Goal: Information Seeking & Learning: Learn about a topic

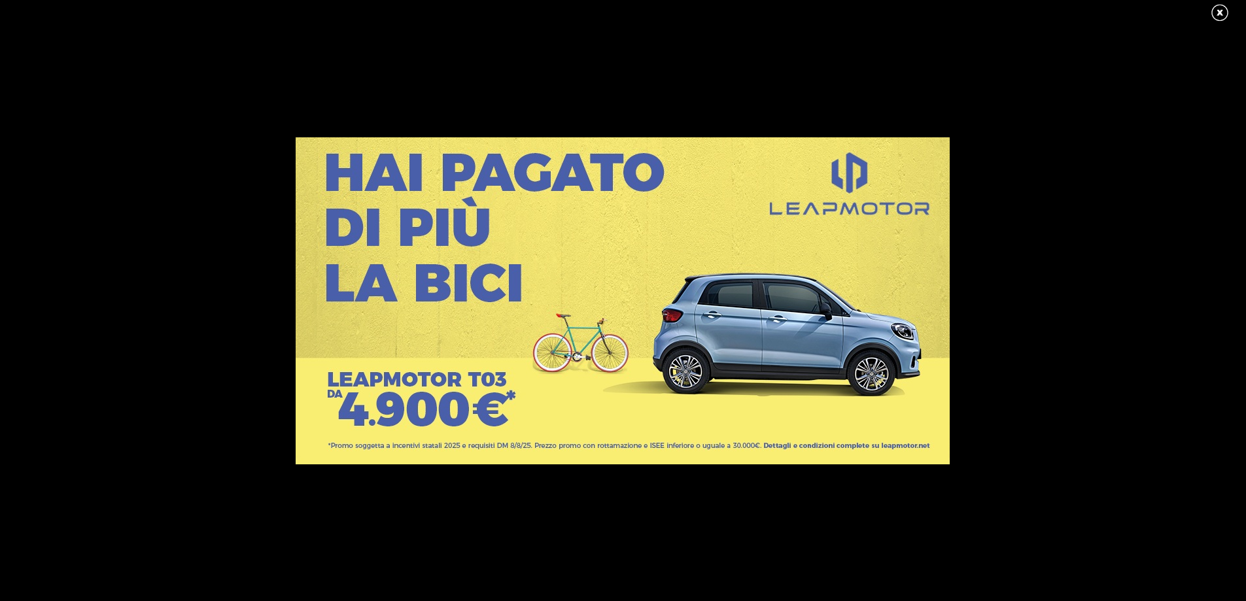
click at [1217, 14] on link at bounding box center [1226, 13] width 33 height 20
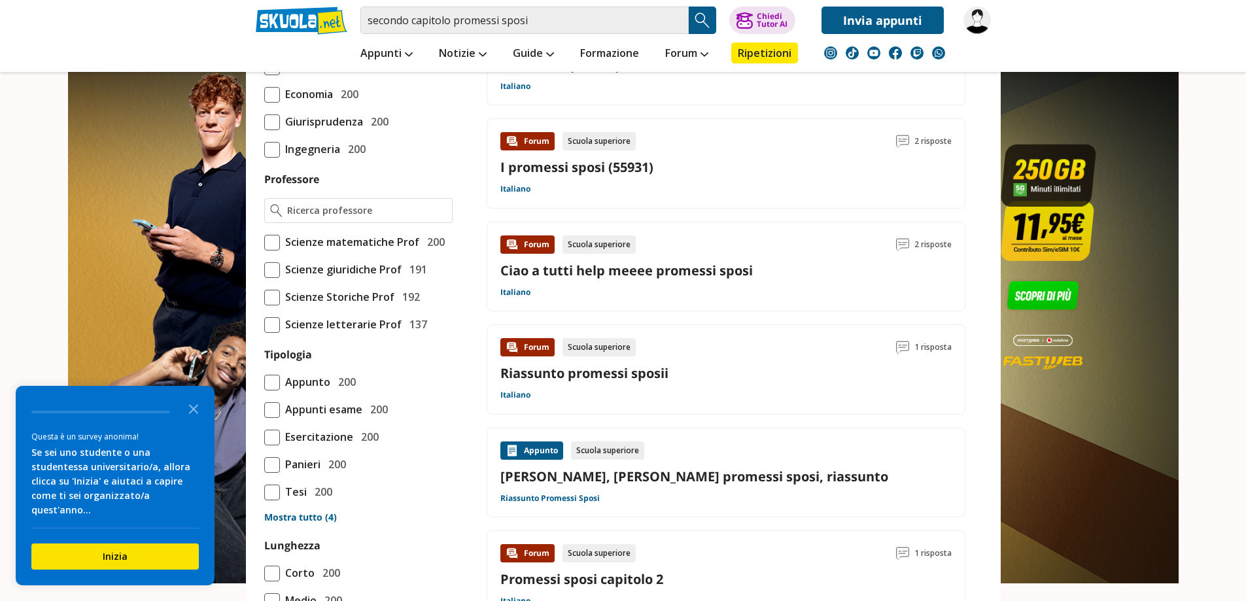
scroll to position [1112, 0]
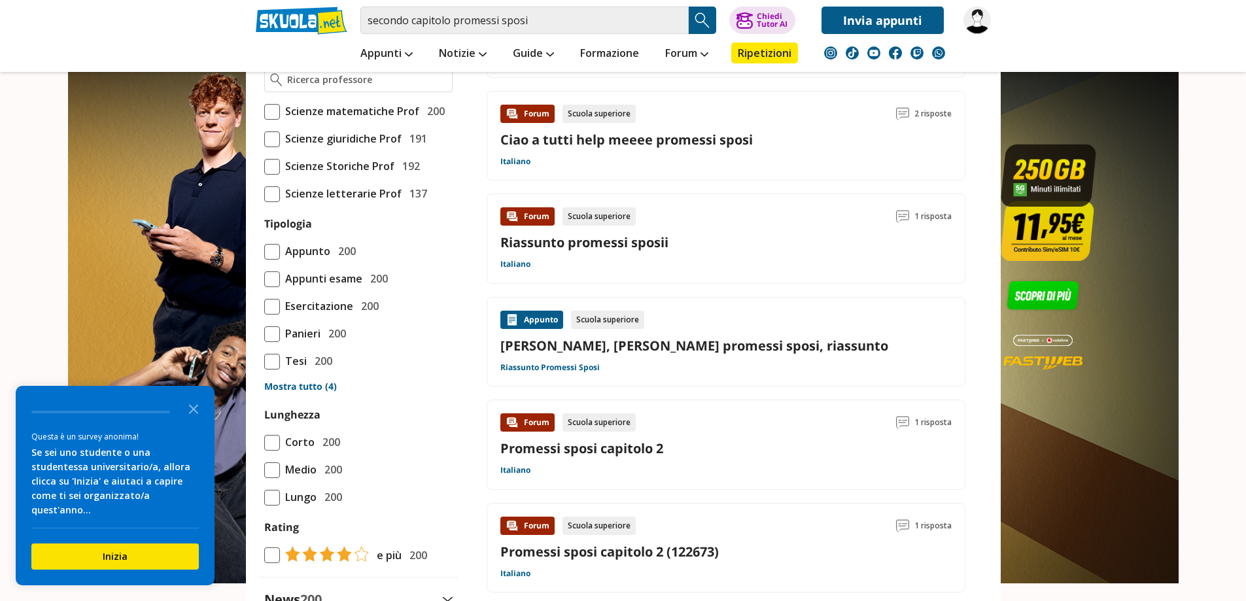
click at [615, 444] on link "Promessi sposi capitolo 2" at bounding box center [581, 449] width 163 height 18
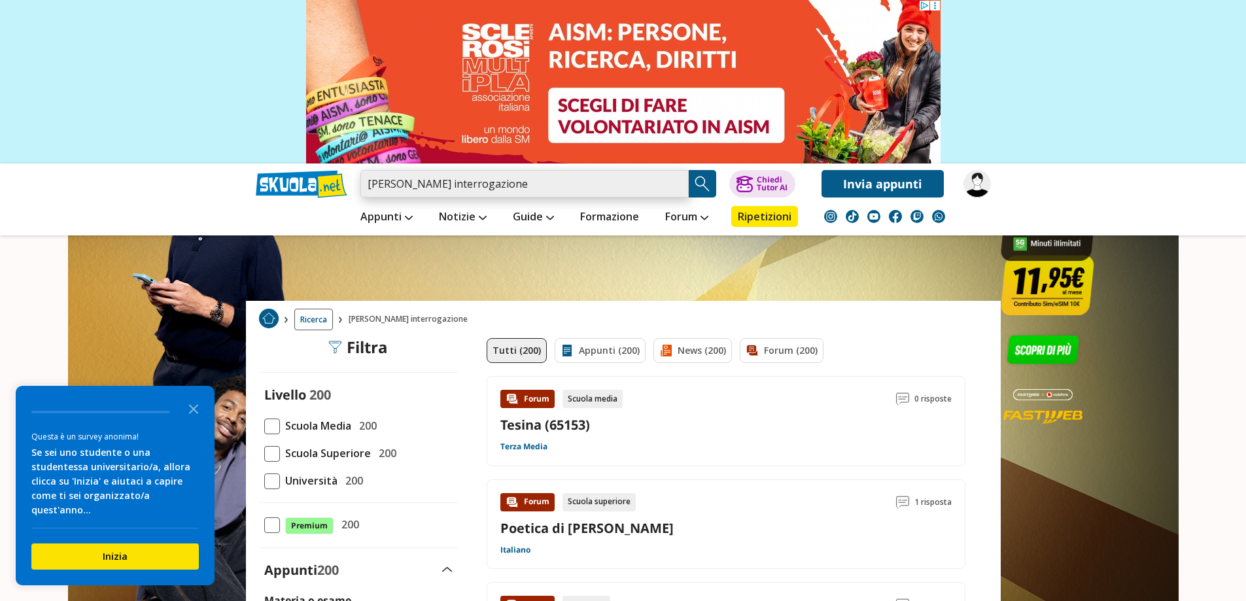
click at [582, 183] on input "alessandro manzoni interrogazione" at bounding box center [524, 183] width 328 height 27
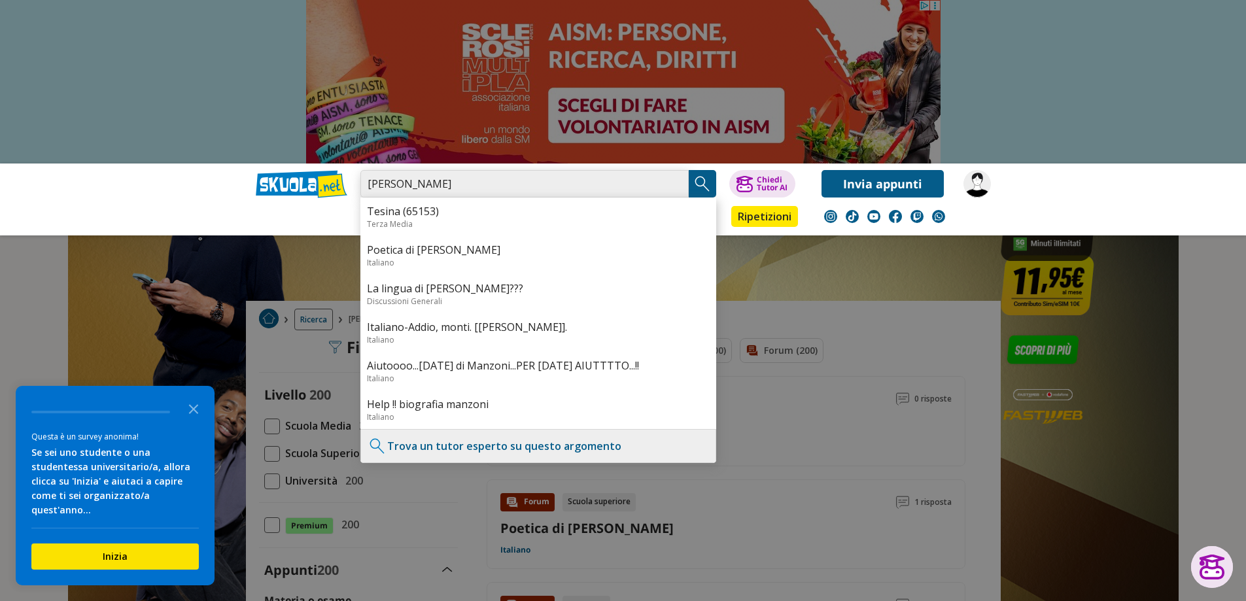
type input "[PERSON_NAME]"
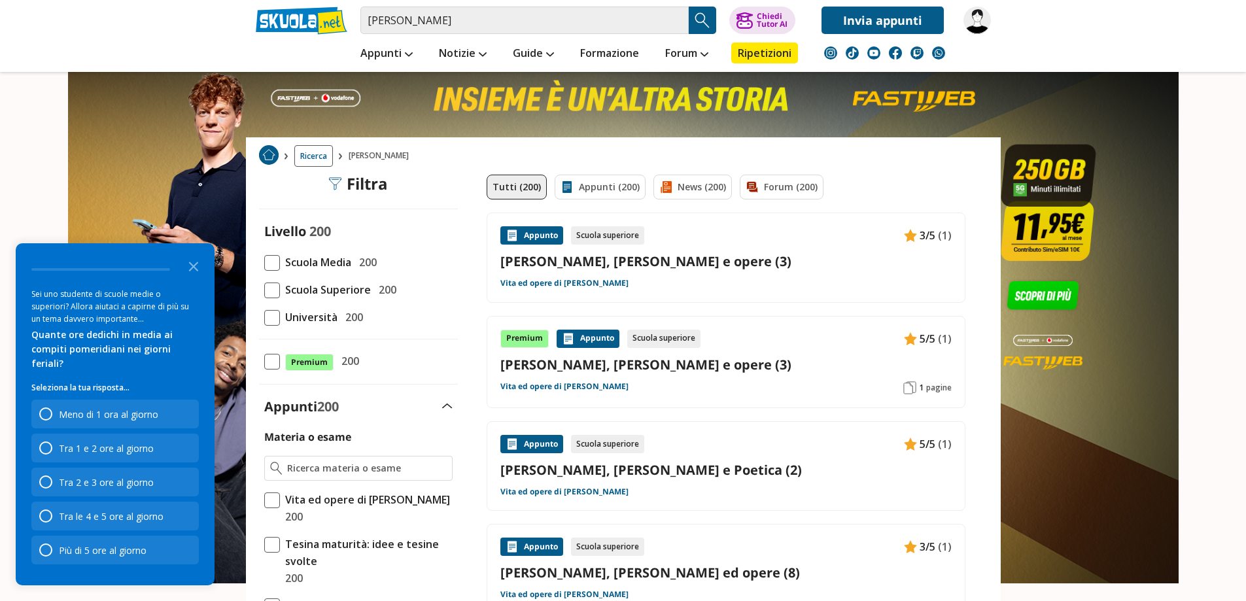
click at [625, 357] on link "[PERSON_NAME], [PERSON_NAME] e opere (3)" at bounding box center [725, 365] width 451 height 18
click at [617, 256] on link "[PERSON_NAME], [PERSON_NAME] e opere (3)" at bounding box center [725, 262] width 451 height 18
click at [495, 21] on input "[PERSON_NAME]" at bounding box center [524, 20] width 328 height 27
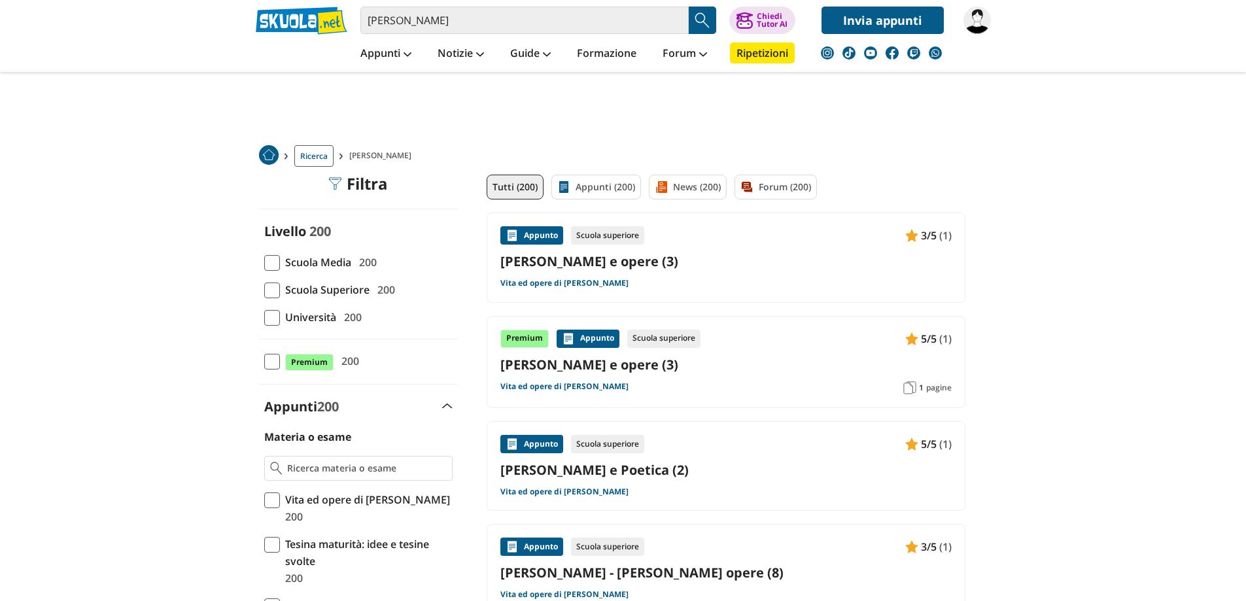
click at [608, 258] on link "[PERSON_NAME], [PERSON_NAME] e opere (3)" at bounding box center [725, 262] width 451 height 18
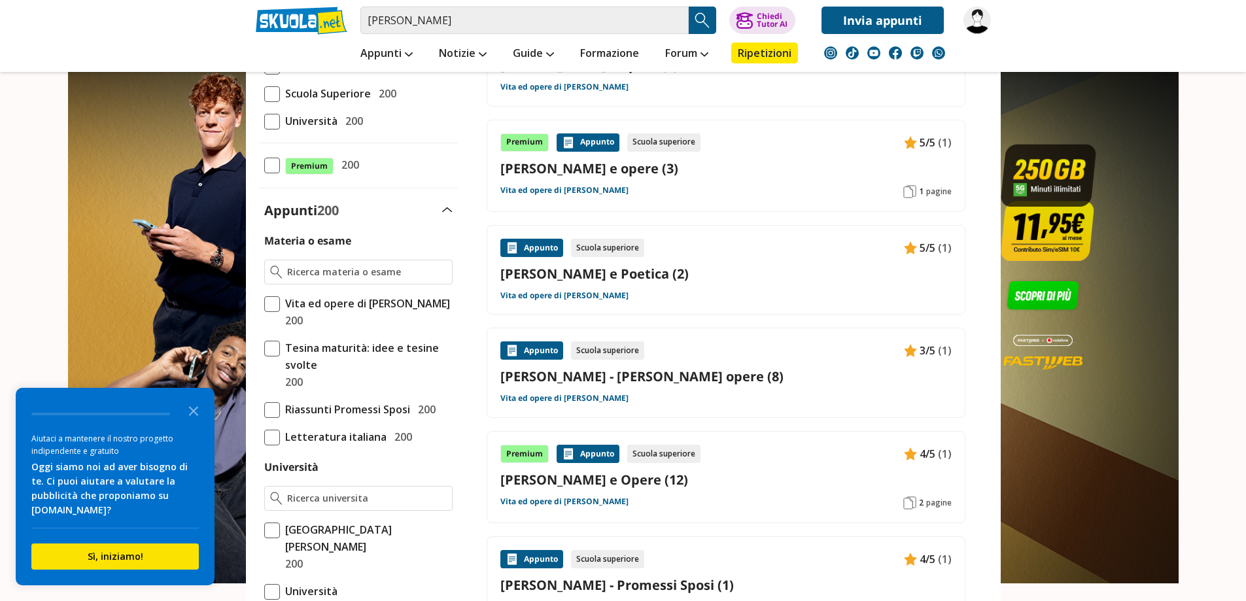
scroll to position [262, 0]
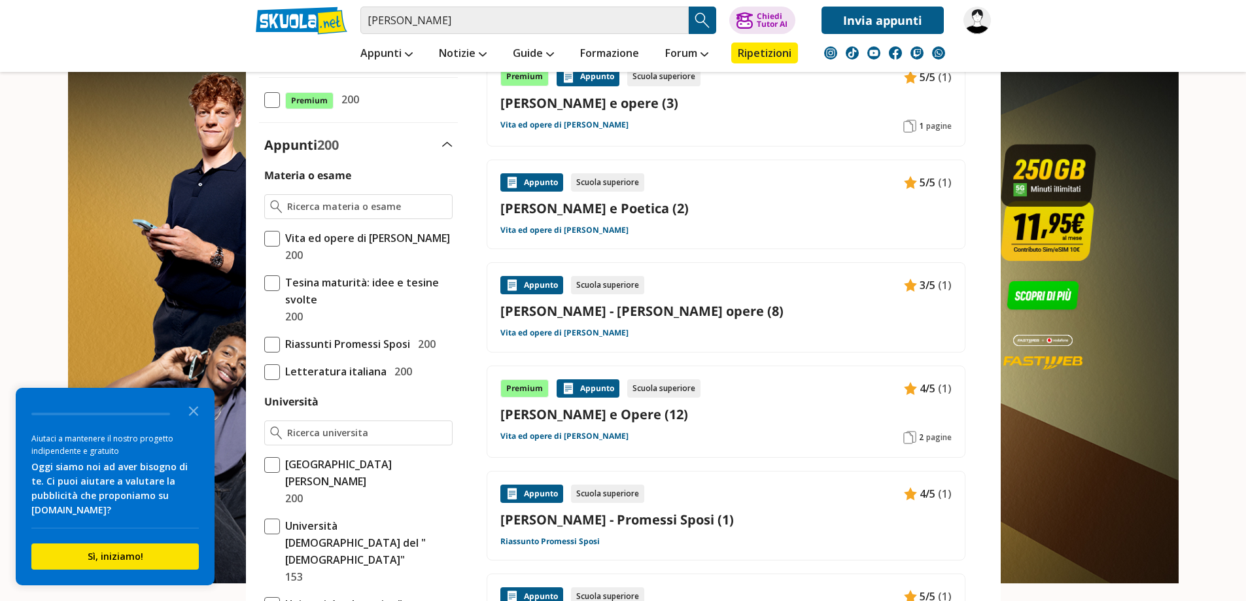
click at [703, 413] on link "[PERSON_NAME], [PERSON_NAME] e Opere (12)" at bounding box center [725, 415] width 451 height 18
